Goal: Find specific page/section: Find specific page/section

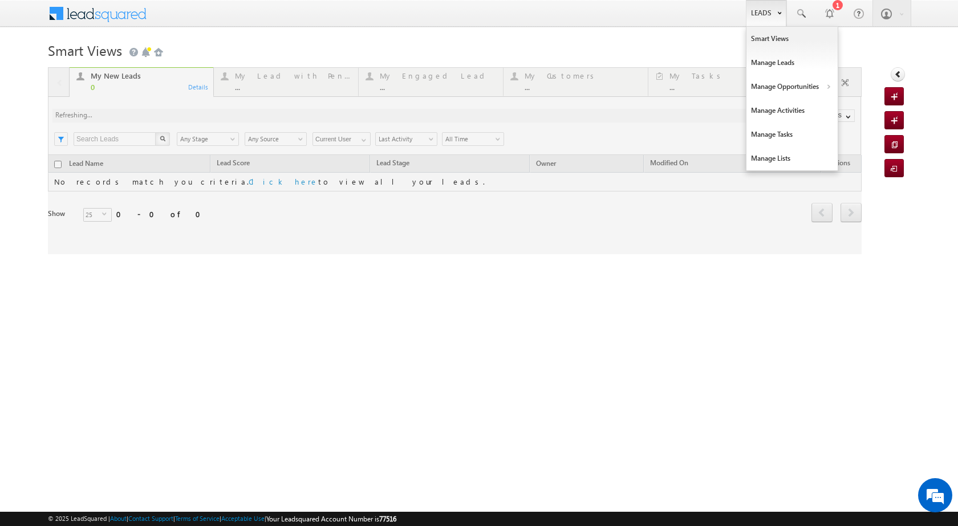
click at [780, 13] on b at bounding box center [779, 12] width 4 height 7
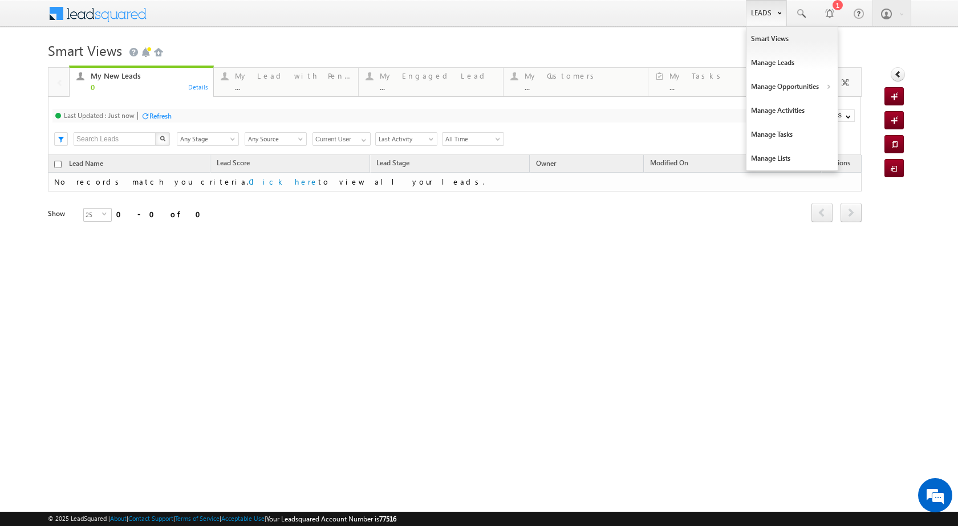
click at [773, 15] on link "Leads" at bounding box center [766, 13] width 40 height 26
click at [826, 84] on b at bounding box center [828, 87] width 4 height 7
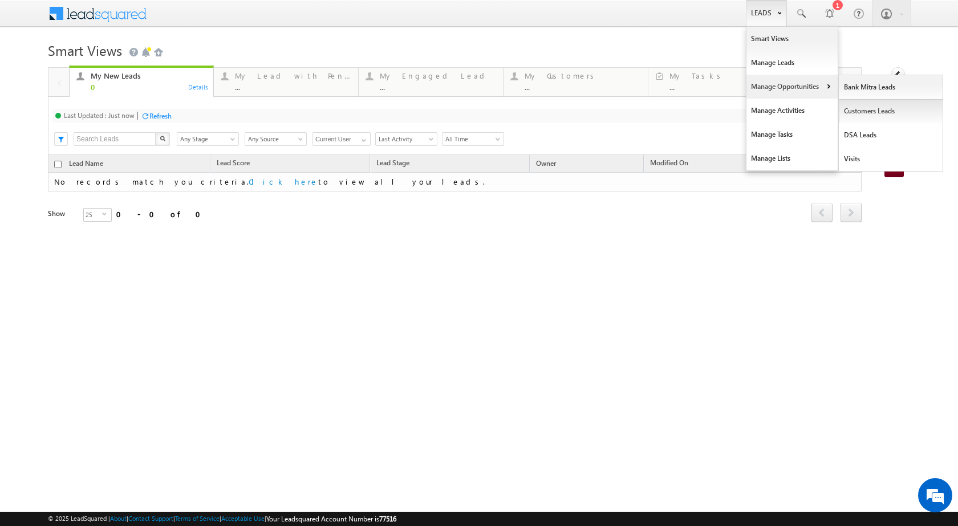
click at [848, 108] on link "Customers Leads" at bounding box center [891, 111] width 104 height 24
